Goal: Information Seeking & Learning: Learn about a topic

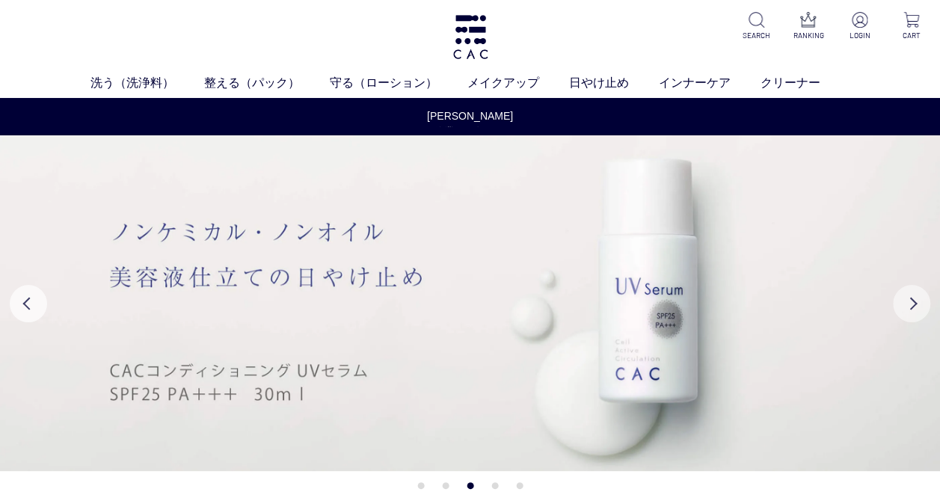
click at [919, 315] on button "Next" at bounding box center [910, 303] width 37 height 37
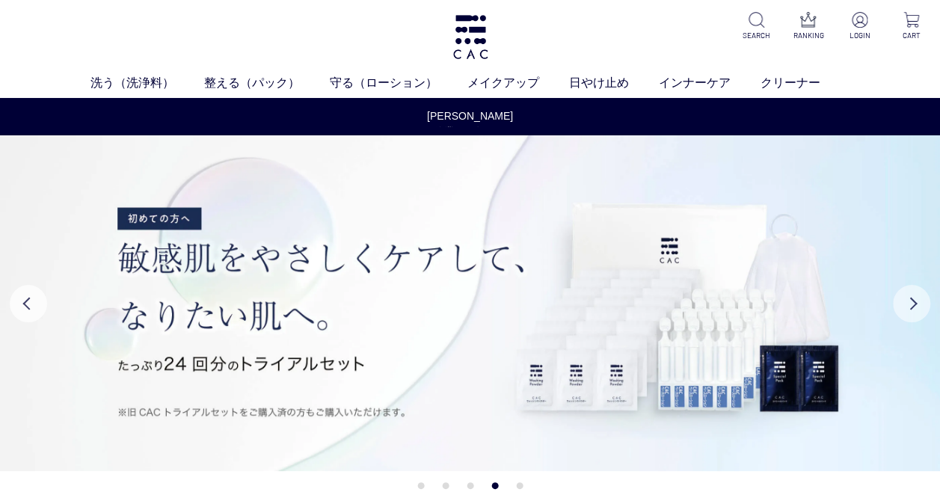
click at [918, 314] on button "Next" at bounding box center [910, 303] width 37 height 37
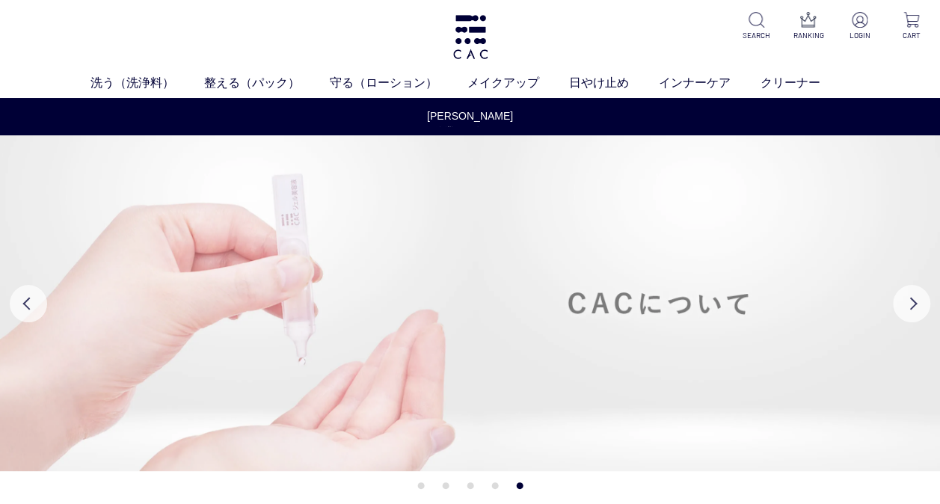
click at [744, 321] on img at bounding box center [470, 303] width 940 height 336
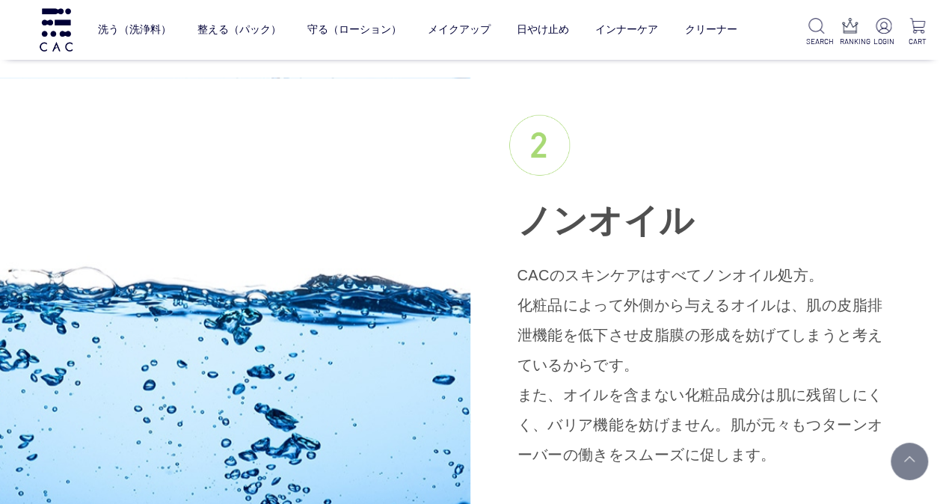
scroll to position [2168, 0]
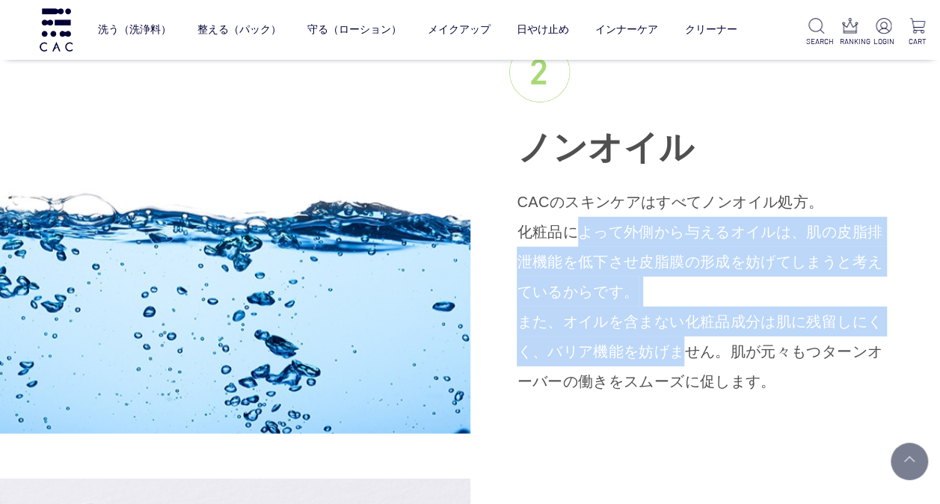
drag, startPoint x: 556, startPoint y: 231, endPoint x: 625, endPoint y: 354, distance: 140.6
click at [625, 354] on p "CACのスキンケアはすべてノンオイル処方。 化粧品によって外側から与えるオイルは、肌の皮脂排泄機能を低下させ皮脂膜の形成を妨げてしまうと考えているからです。 …" at bounding box center [704, 291] width 376 height 209
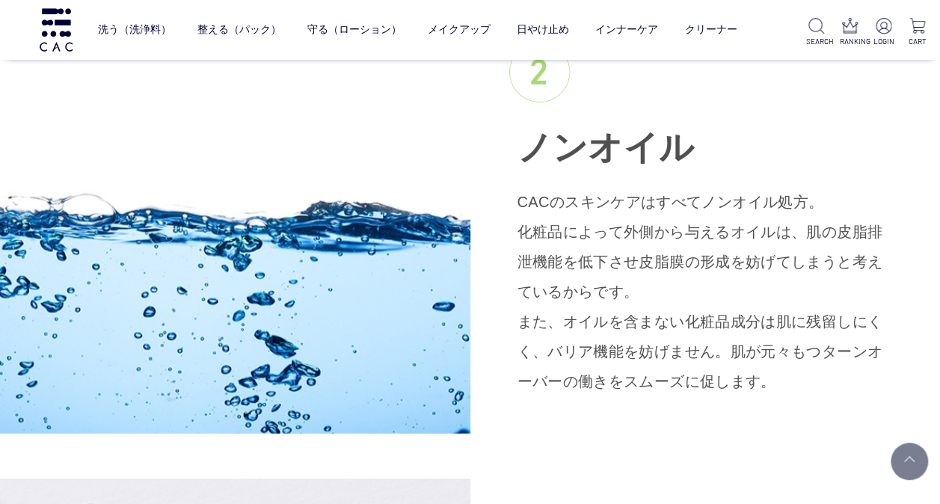
drag, startPoint x: 625, startPoint y: 354, endPoint x: 624, endPoint y: 384, distance: 30.7
click at [624, 384] on p "CACのスキンケアはすべてノンオイル処方。 化粧品によって外側から与えるオイルは、肌の皮脂排泄機能を低下させ皮脂膜の形成を妨げてしまうと考えているからです。 …" at bounding box center [704, 291] width 376 height 209
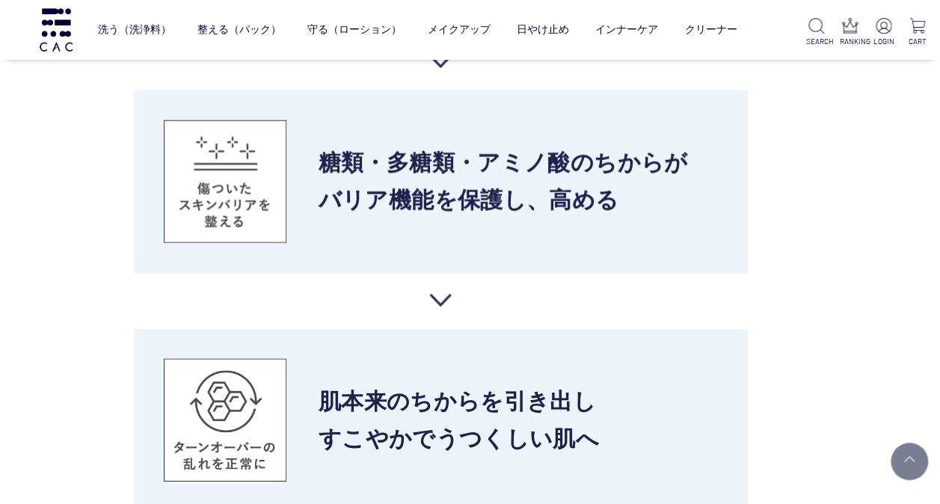
scroll to position [4859, 0]
